Goal: Transaction & Acquisition: Purchase product/service

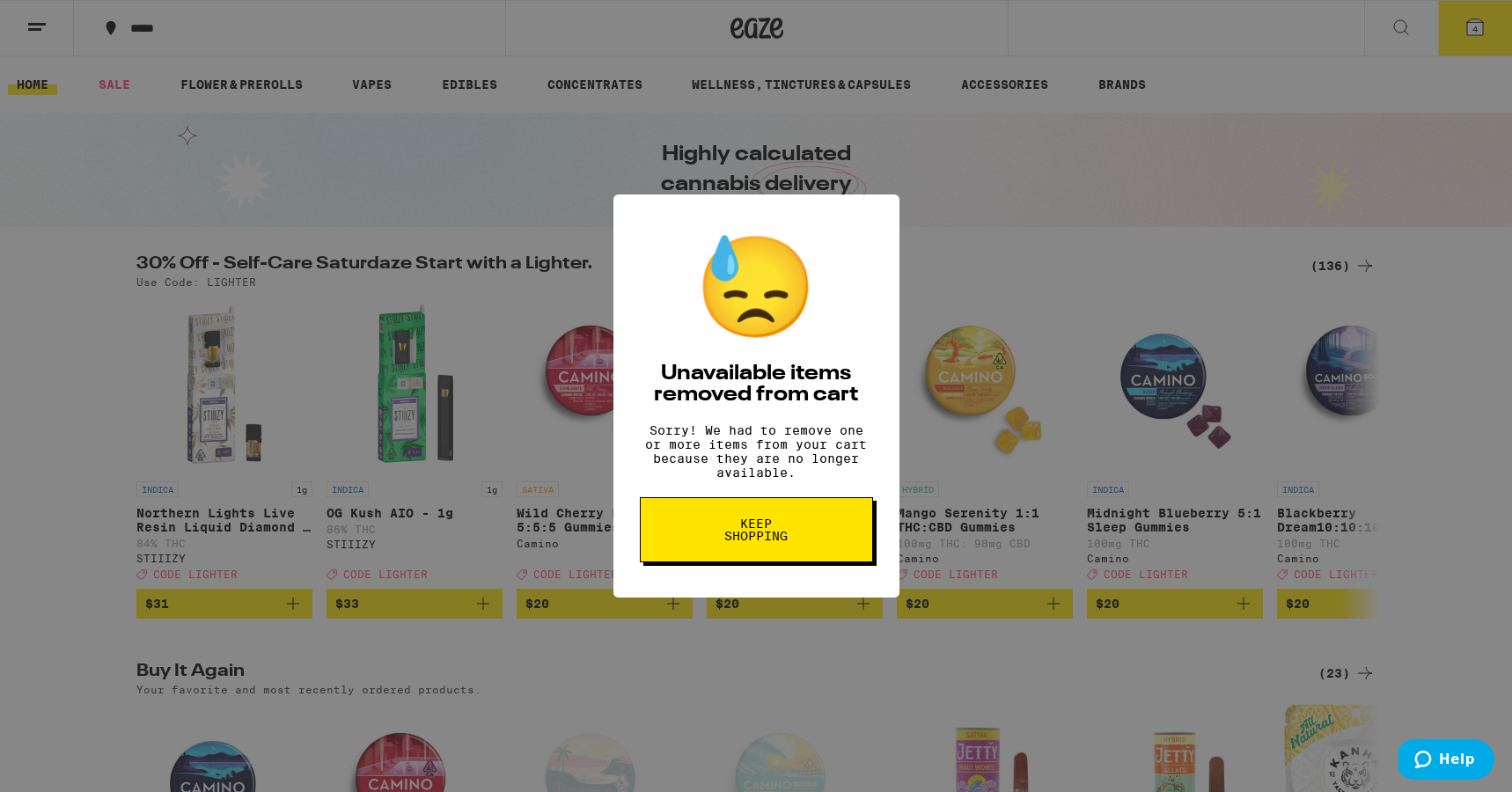
click at [965, 242] on div "😓 Unavailable items removed from cart Sorry! We had to remove one or more items…" at bounding box center [756, 396] width 1512 height 792
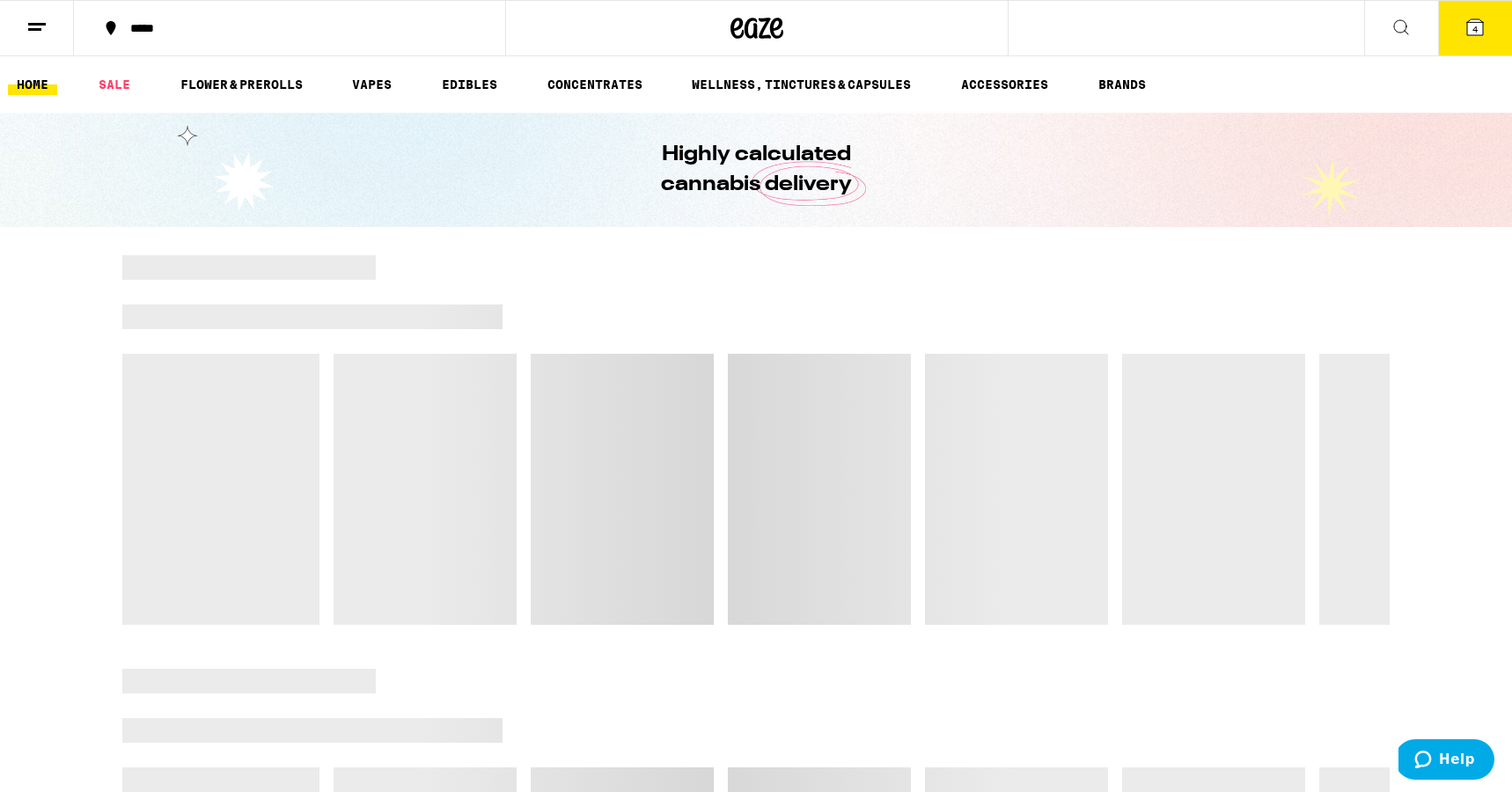
click at [1476, 28] on span "4" at bounding box center [1475, 28] width 5 height 11
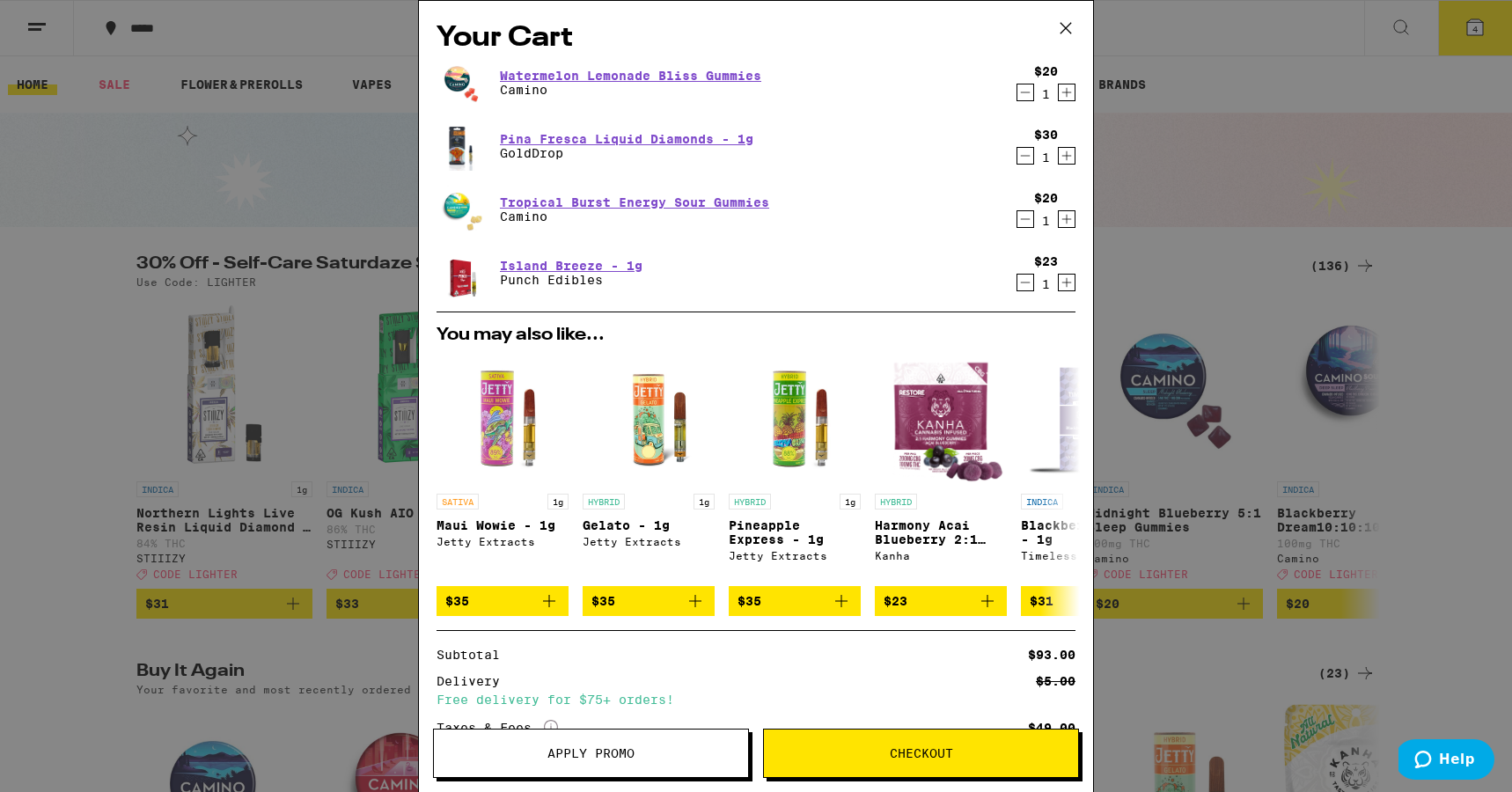
click at [1024, 282] on icon "Decrement" at bounding box center [1025, 282] width 16 height 21
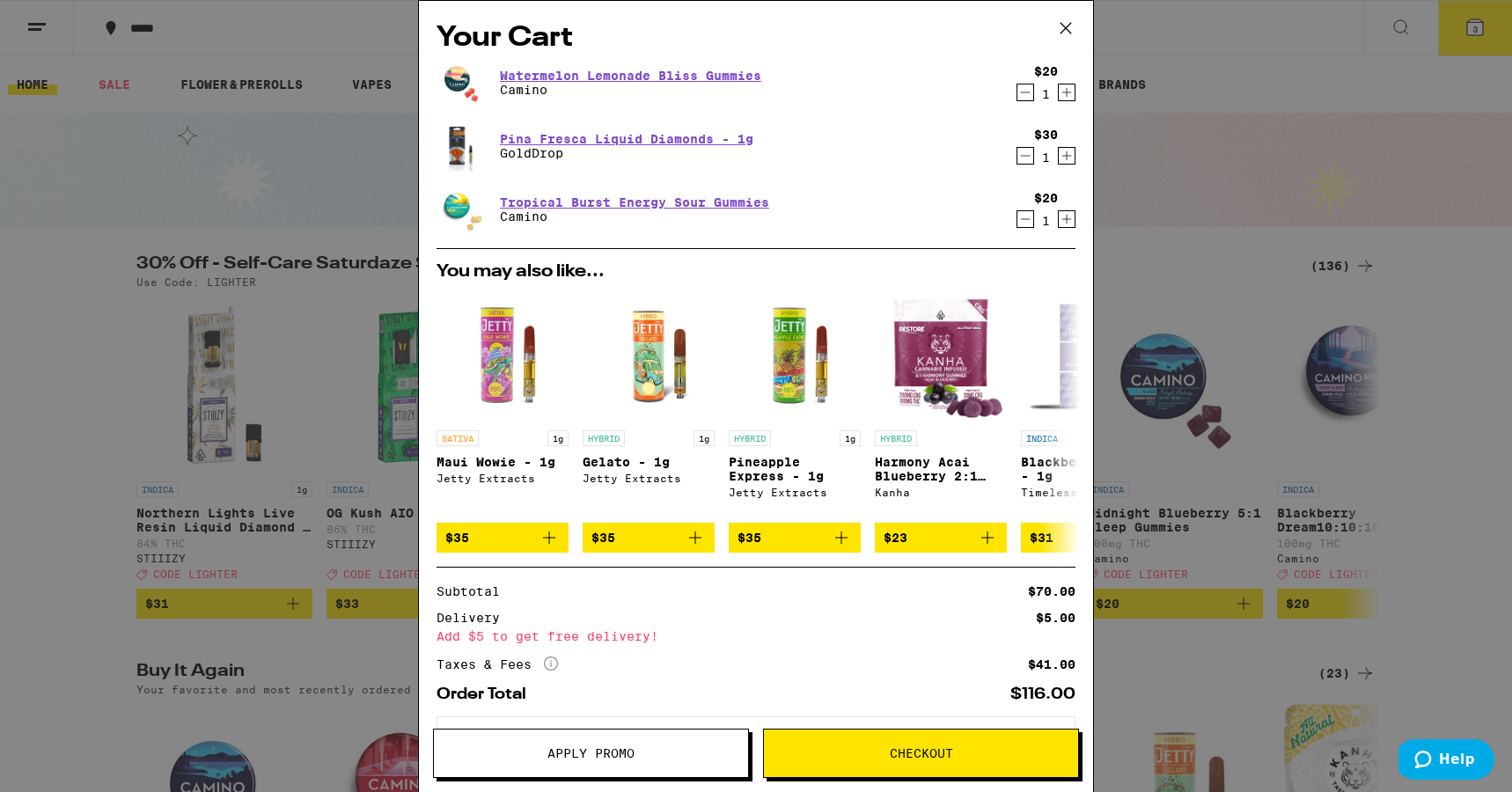
click at [1024, 219] on icon "Decrement" at bounding box center [1025, 218] width 16 height 21
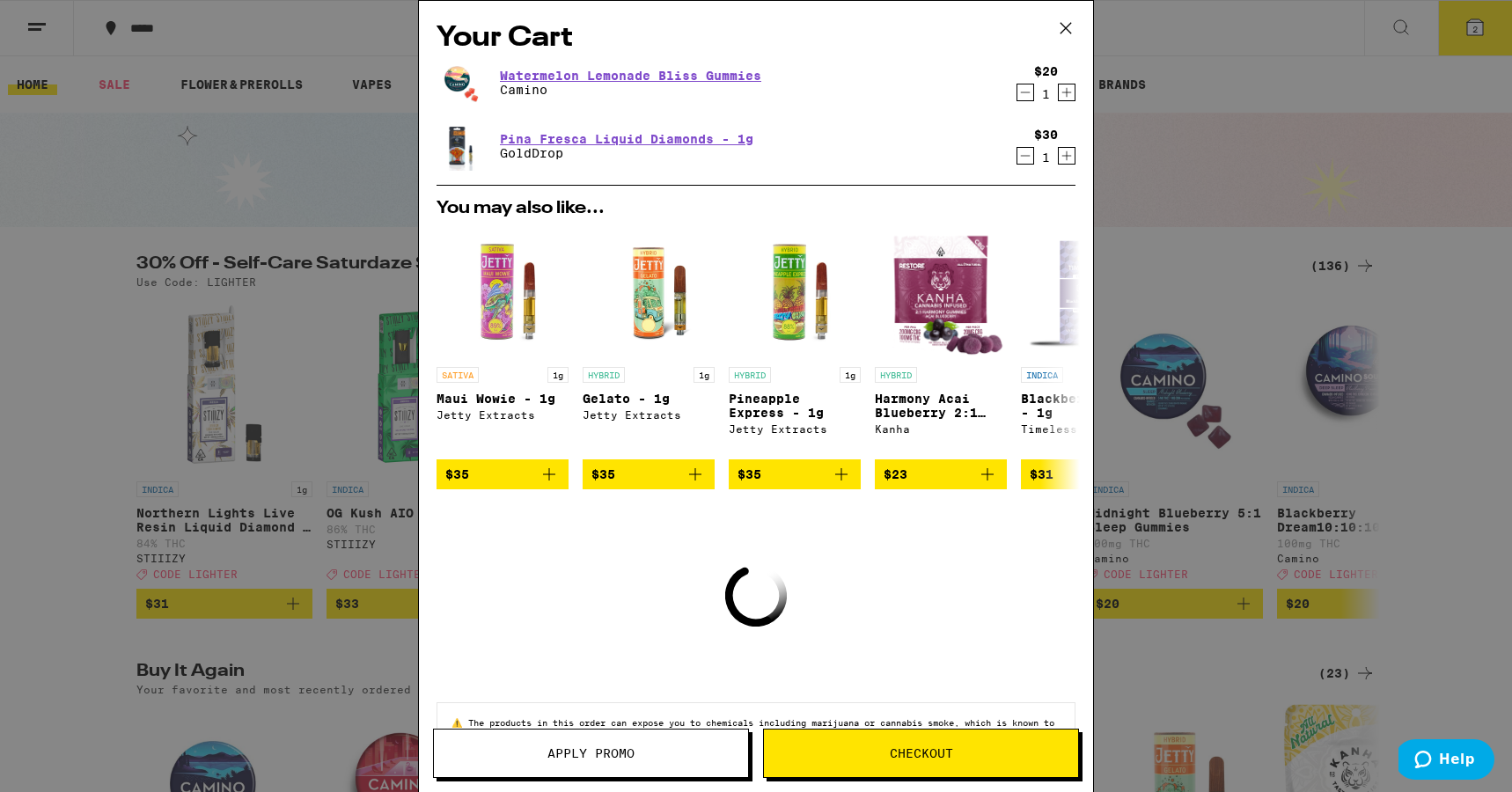
click at [1027, 153] on icon "Decrement" at bounding box center [1025, 155] width 16 height 21
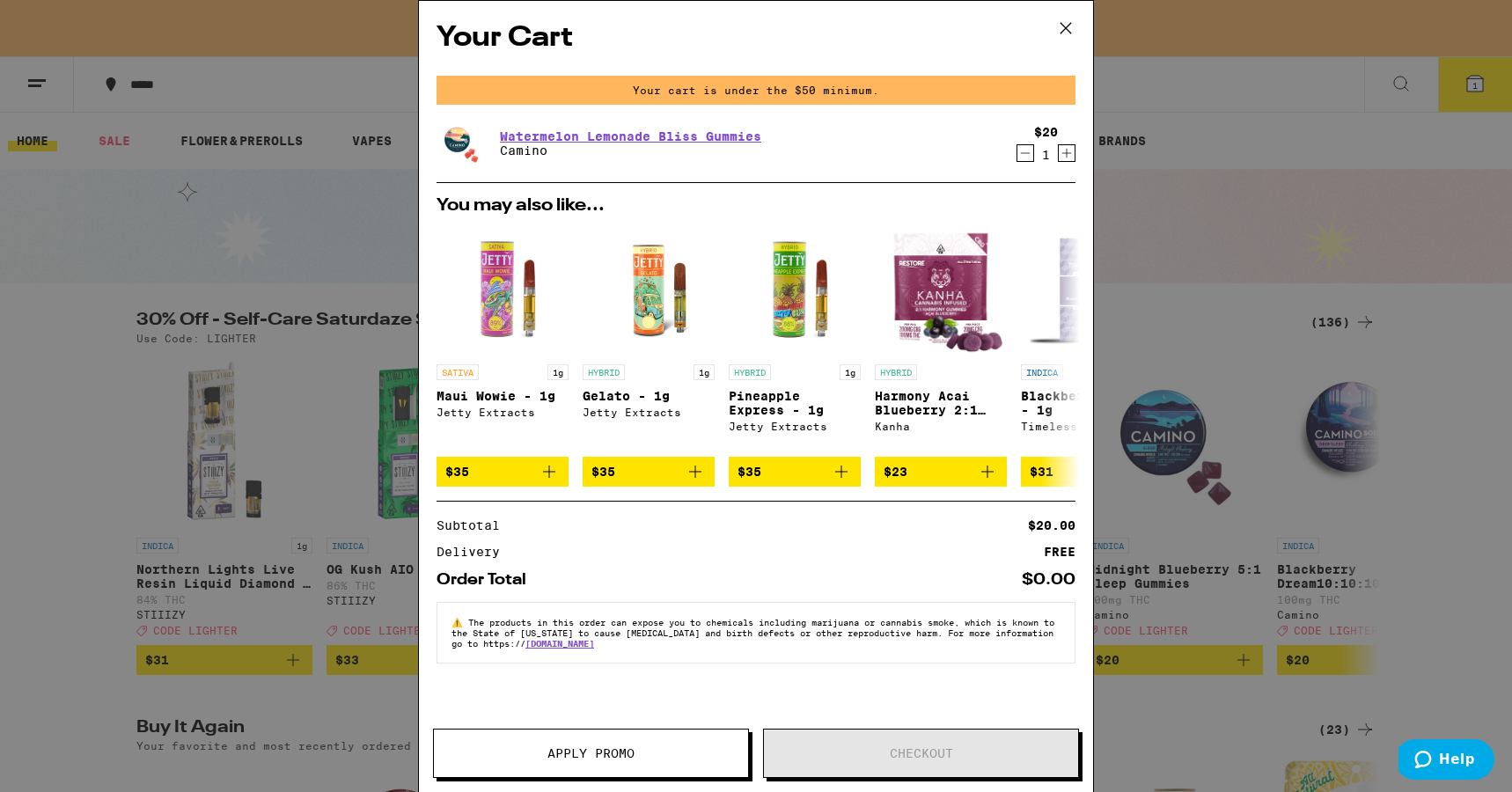
click at [1023, 153] on icon "Decrement" at bounding box center [1025, 152] width 16 height 21
